Goal: Find specific page/section: Find specific page/section

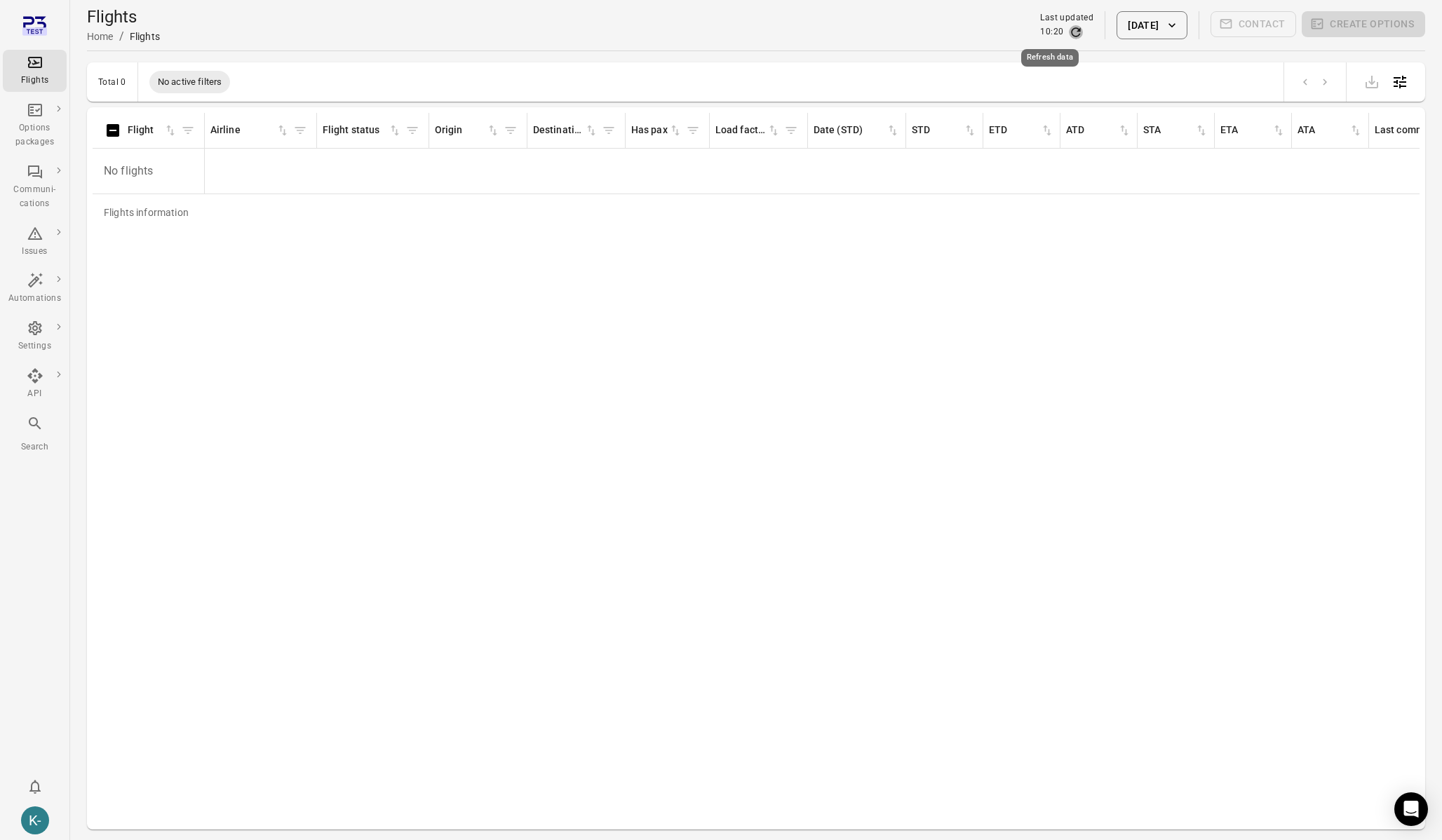
click at [1069, 38] on icon "Refresh data" at bounding box center [1076, 32] width 14 height 14
click at [1072, 36] on icon "Refresh data" at bounding box center [1076, 32] width 9 height 9
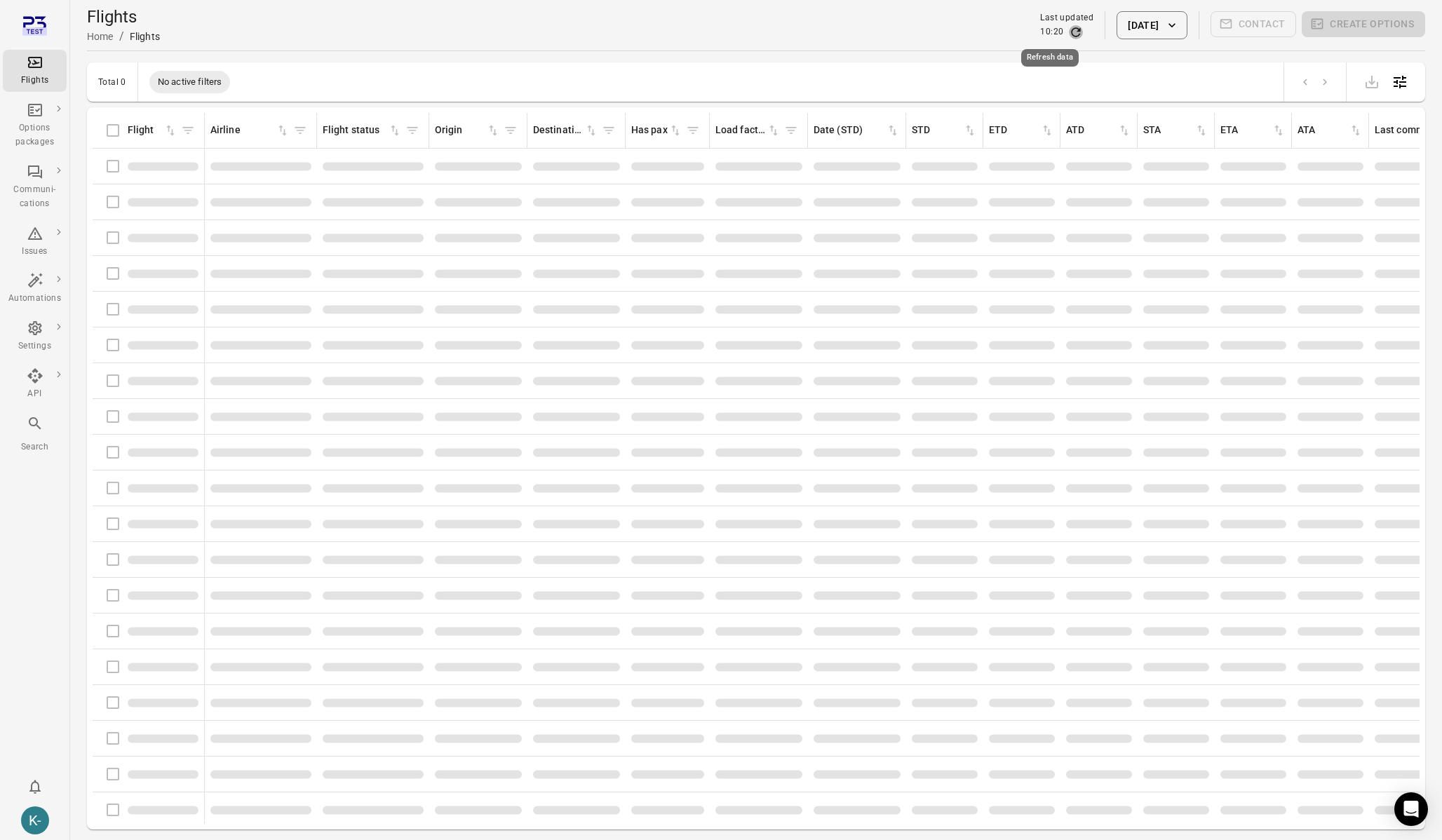
click at [1072, 36] on icon "Refresh data" at bounding box center [1076, 32] width 9 height 9
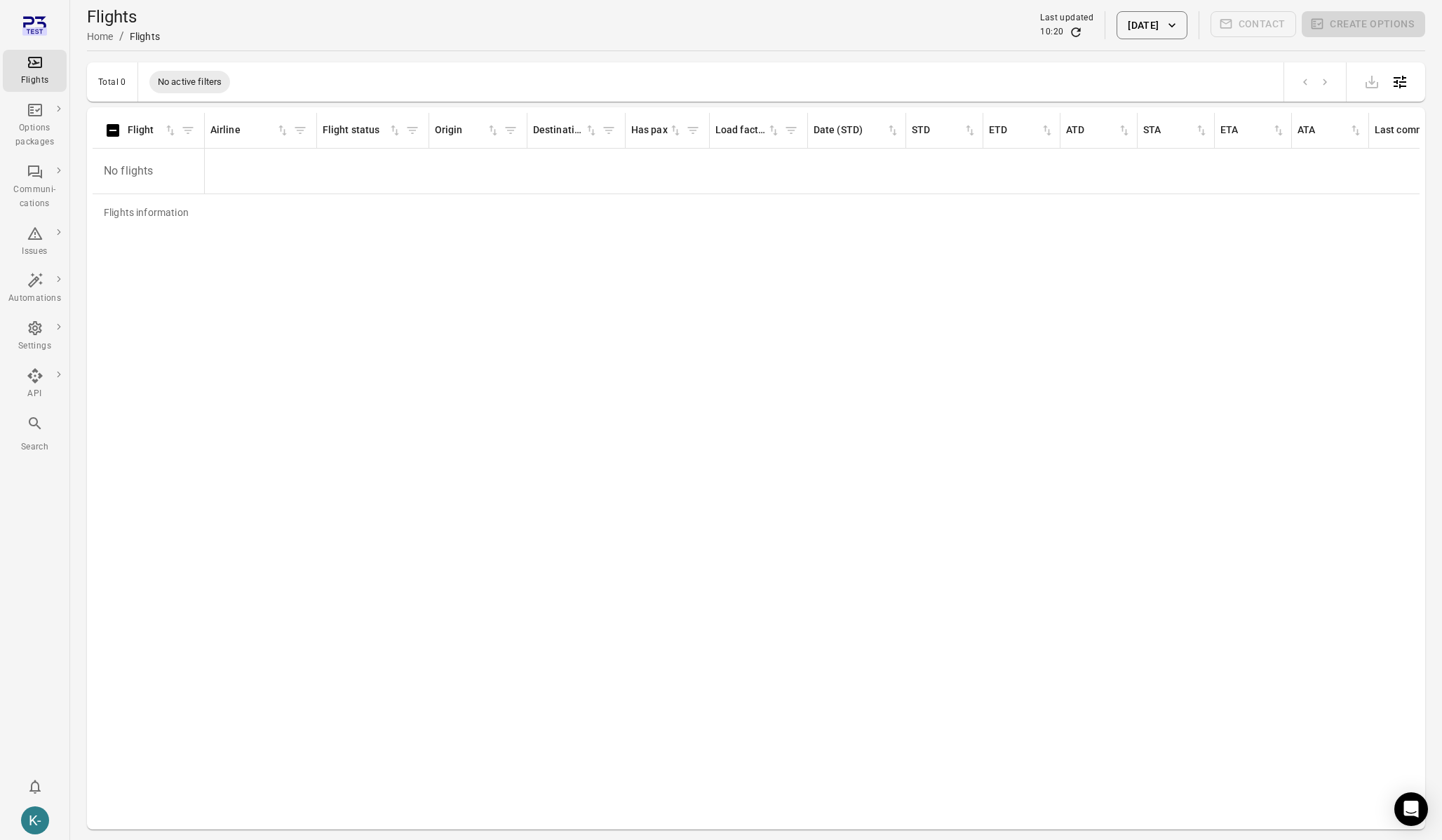
click at [248, 326] on div "Flights information Flight Airline Flight status Origin Destination Has pax Loa…" at bounding box center [756, 468] width 1327 height 711
click at [39, 230] on icon "Main navigation" at bounding box center [34, 233] width 16 height 16
